Goal: Task Accomplishment & Management: Manage account settings

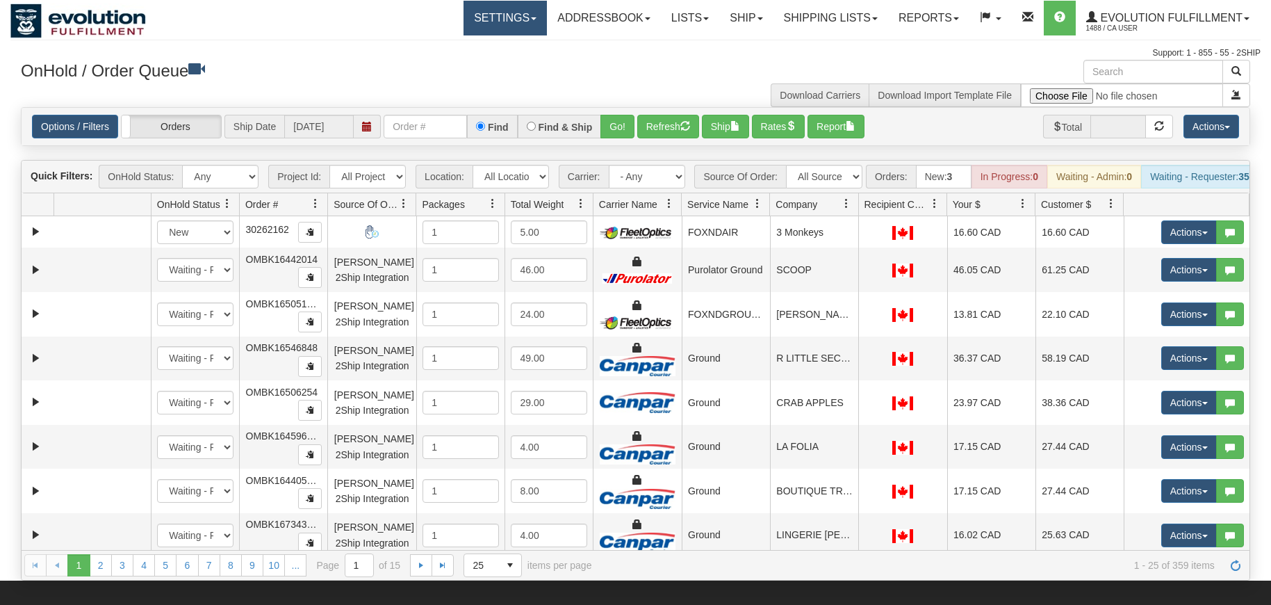
click at [464, 22] on link "Settings" at bounding box center [505, 18] width 83 height 35
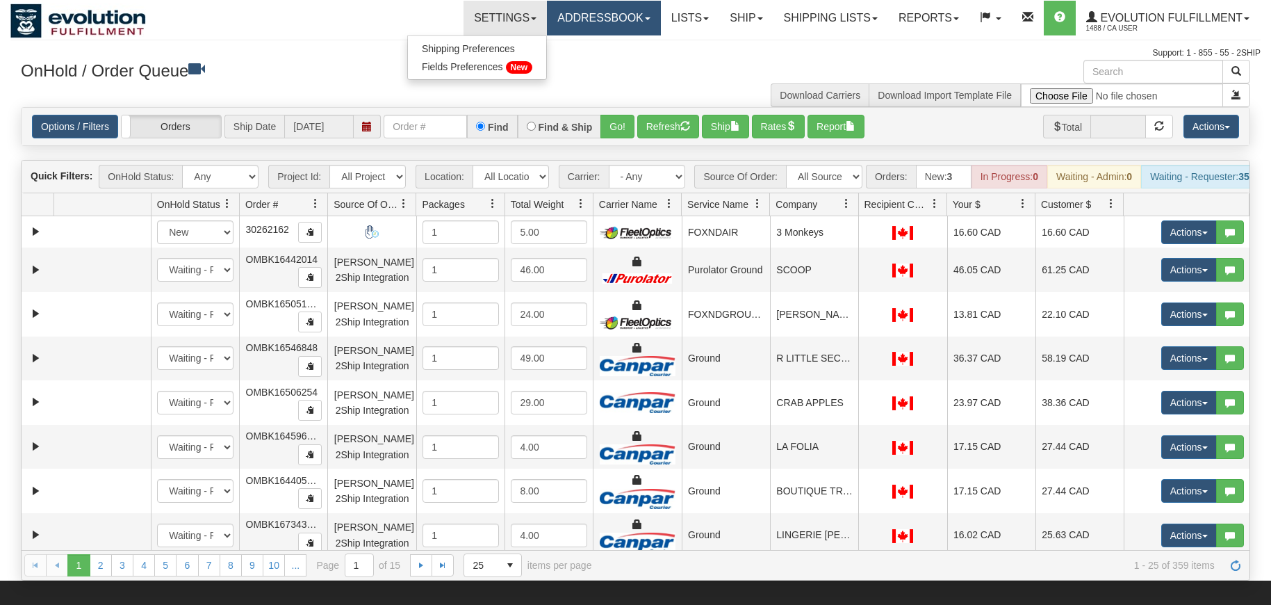
click at [558, 16] on link "Addressbook" at bounding box center [604, 18] width 114 height 35
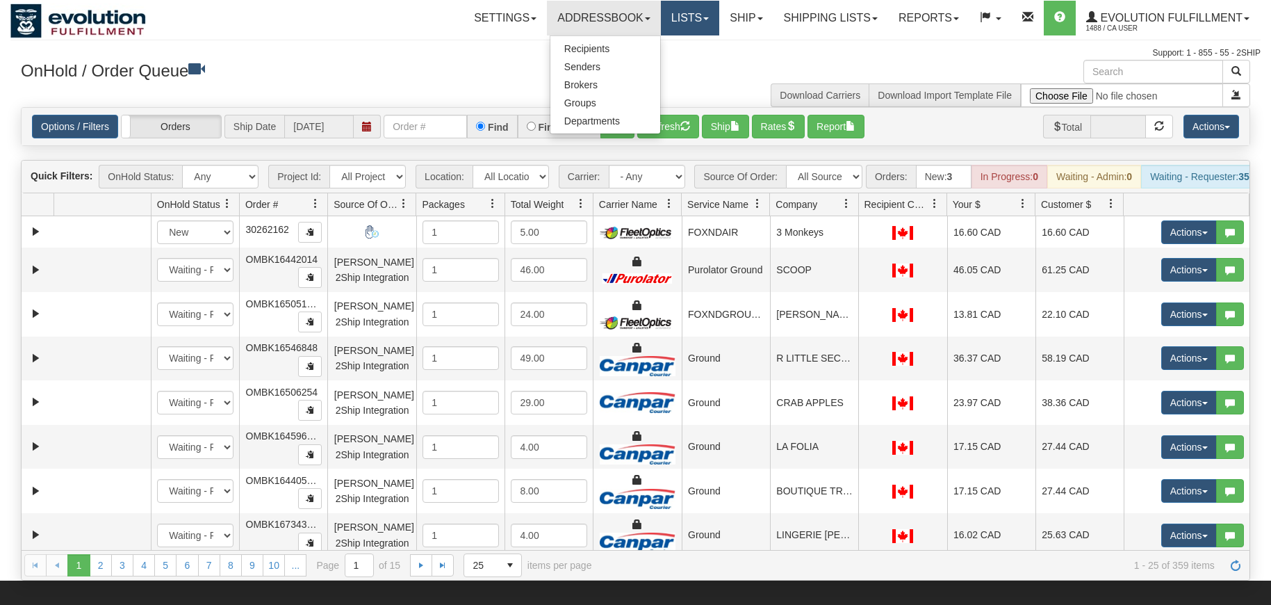
click at [666, 13] on link "Lists" at bounding box center [690, 18] width 58 height 35
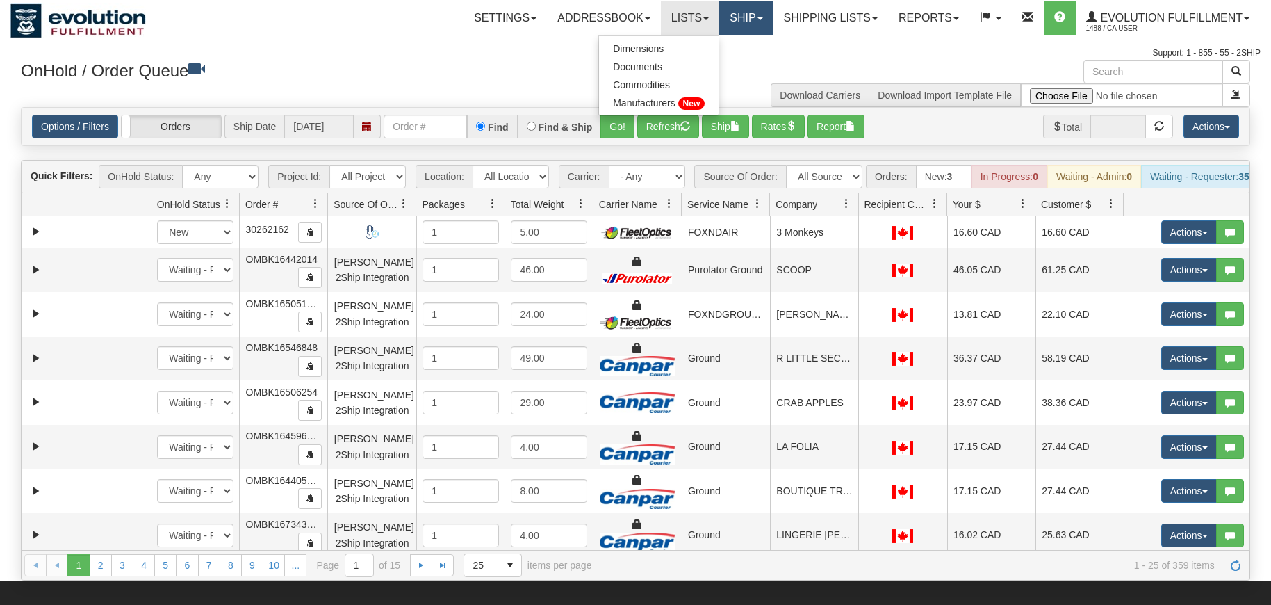
click at [745, 24] on link "Ship" at bounding box center [746, 18] width 54 height 35
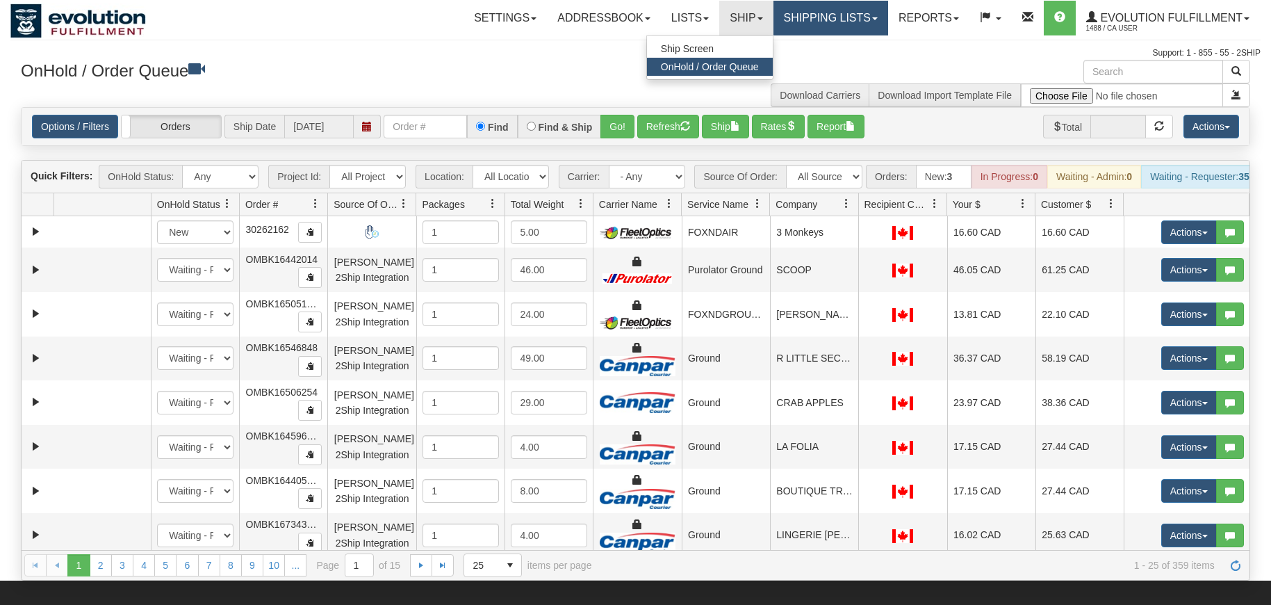
click at [794, 15] on link "Shipping lists" at bounding box center [830, 18] width 115 height 35
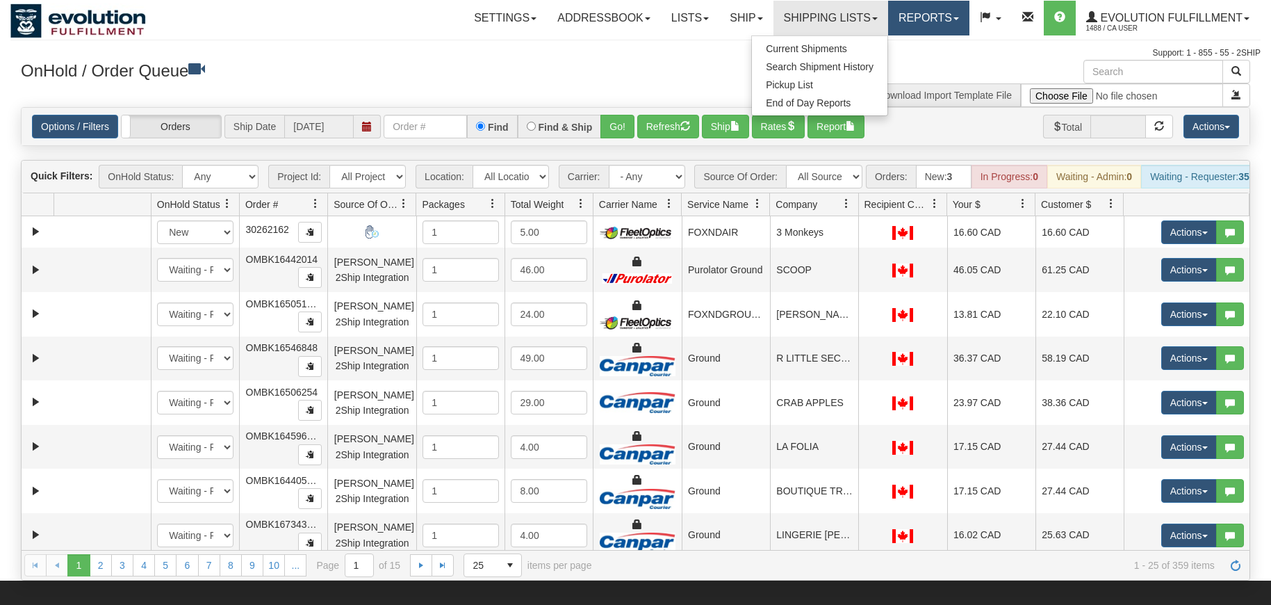
click at [904, 13] on link "Reports" at bounding box center [928, 18] width 81 height 35
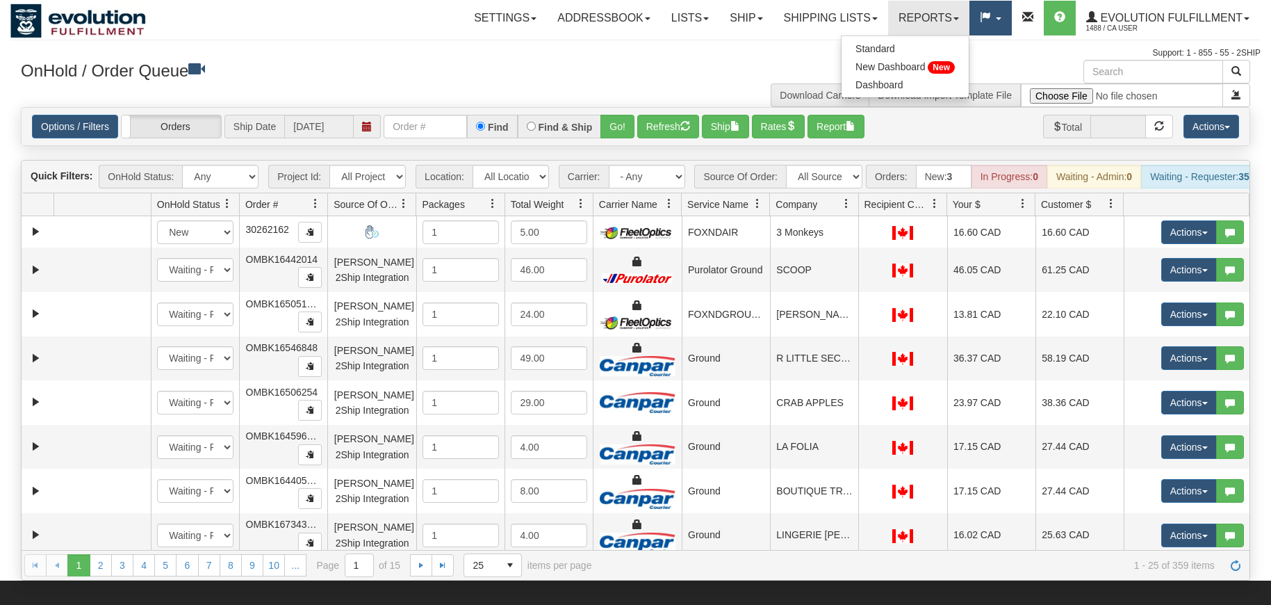
click at [990, 22] on span at bounding box center [985, 17] width 11 height 11
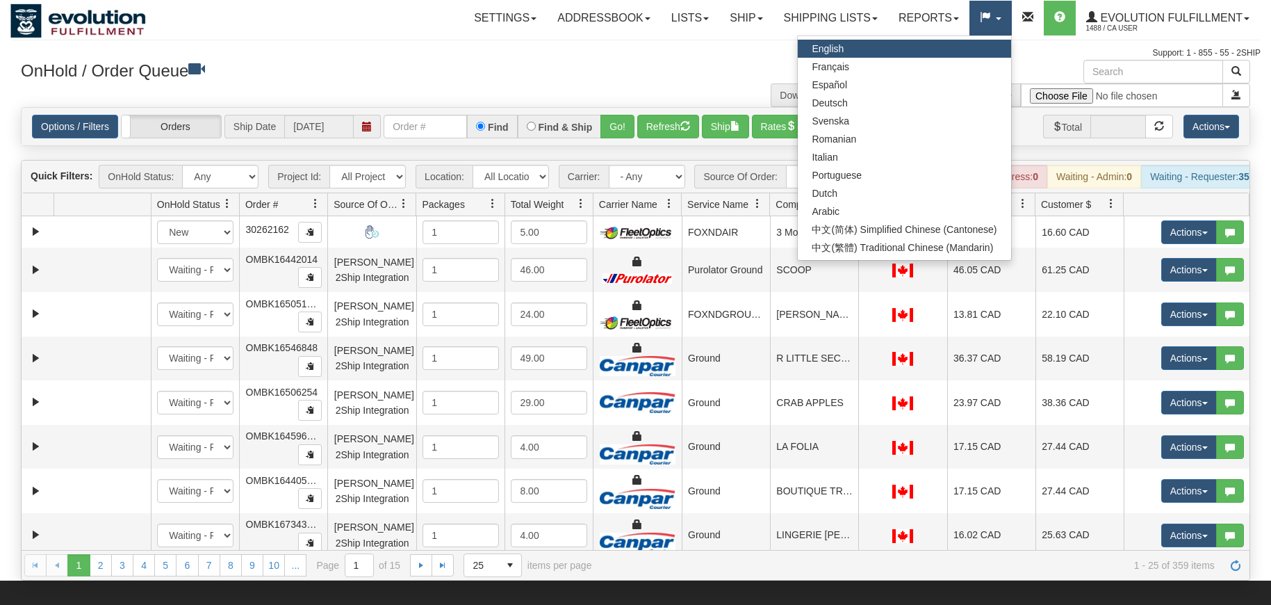
click at [990, 22] on span at bounding box center [985, 17] width 11 height 11
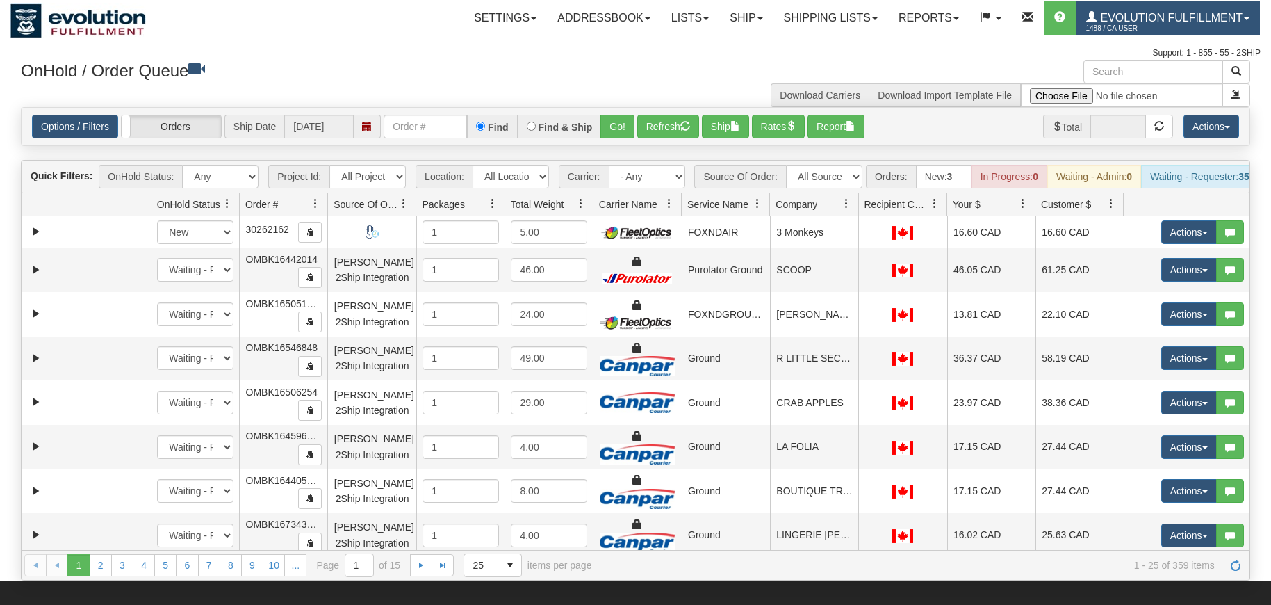
click at [1200, 26] on link "Evolution Fulfillment 1488 / CA User" at bounding box center [1168, 18] width 184 height 35
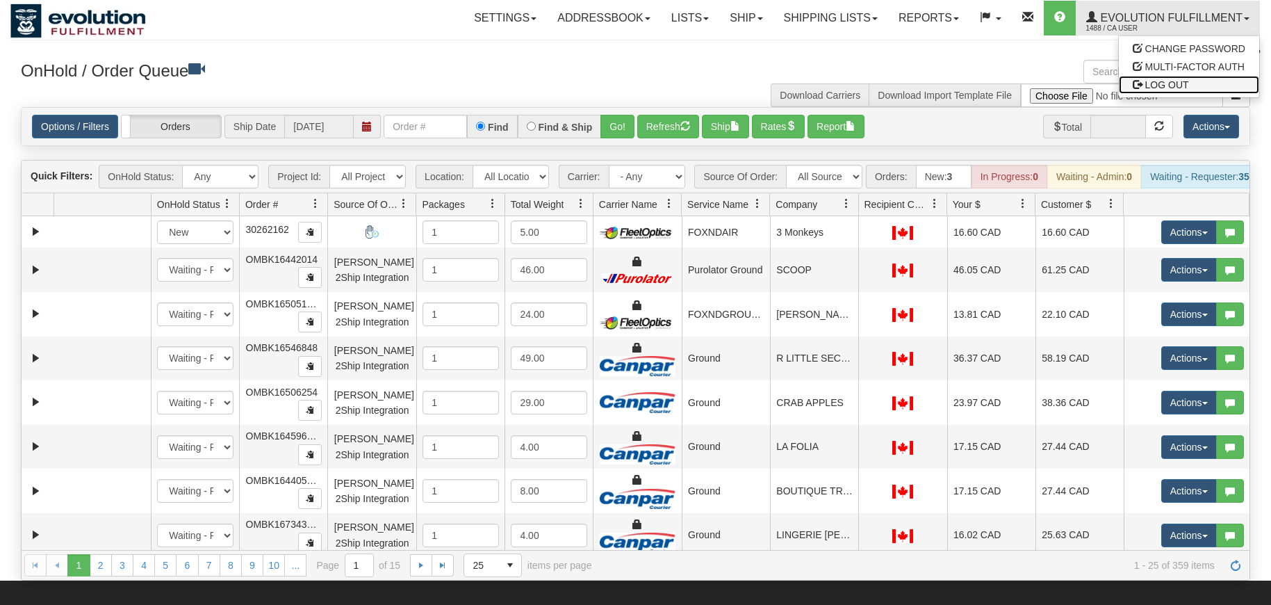
click at [1177, 81] on span "LOG OUT" at bounding box center [1167, 84] width 44 height 11
